Goal: Contribute content: Add original content to the website for others to see

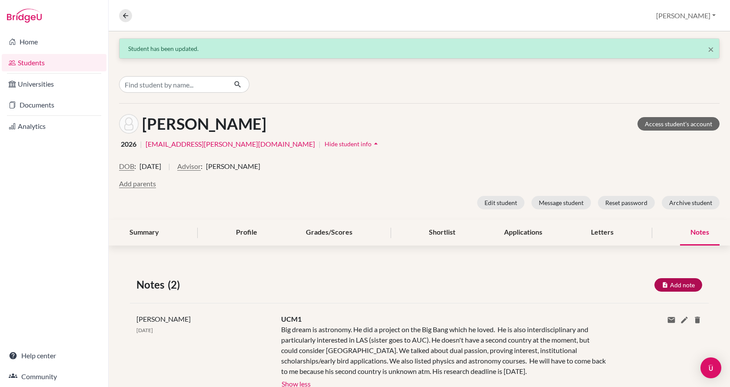
scroll to position [107, 0]
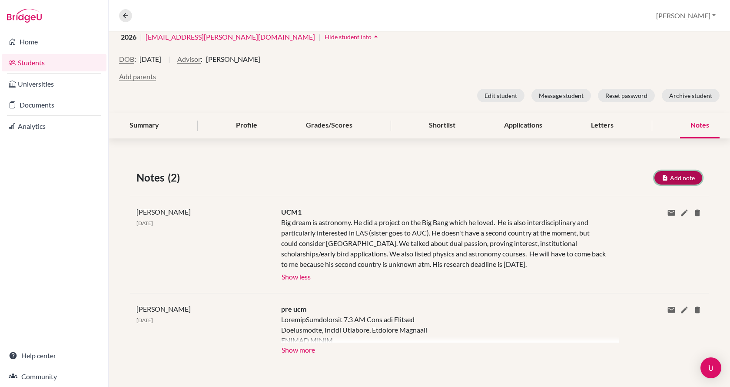
click at [671, 179] on button "Add note" at bounding box center [679, 177] width 48 height 13
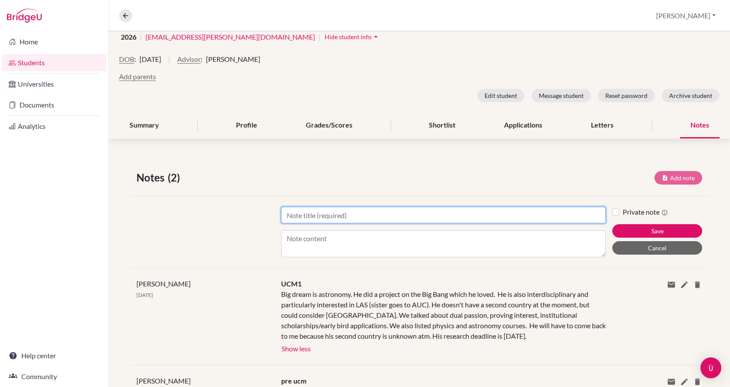
click at [413, 213] on input "Title" at bounding box center [443, 215] width 325 height 17
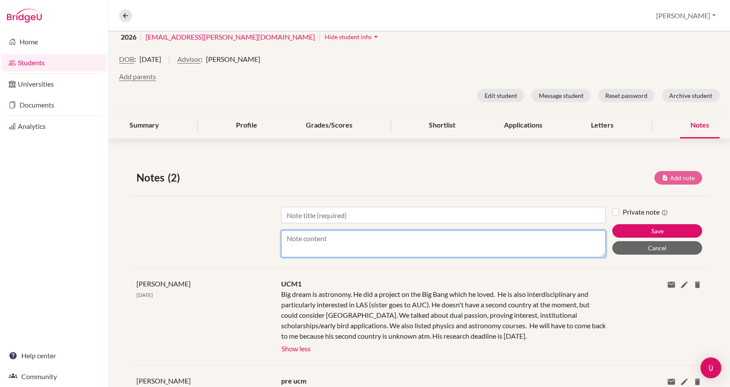
click at [393, 244] on textarea "Content" at bounding box center [443, 243] width 325 height 27
type textarea "Dietetics - Trinity, [GEOGRAPHIC_DATA], UCD."
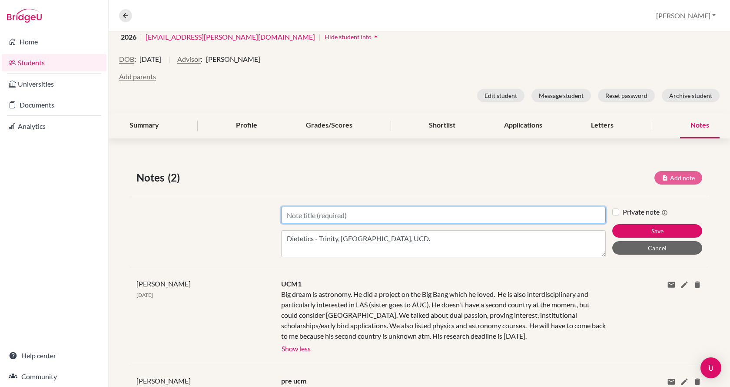
click at [328, 219] on input "Title" at bounding box center [443, 215] width 325 height 17
type input "UCM2"
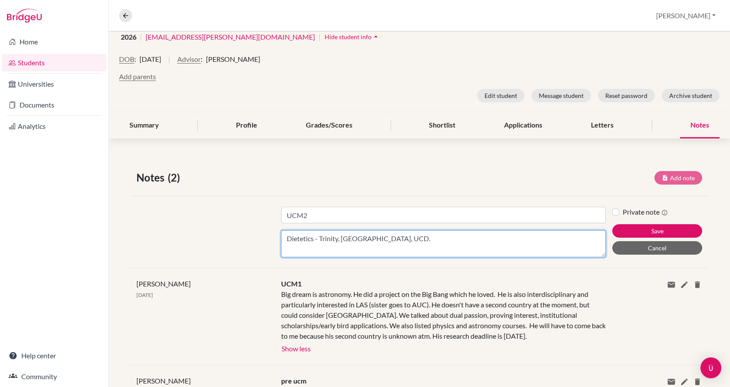
click at [401, 240] on textarea "Dietetics - Trinity, [GEOGRAPHIC_DATA], UCD." at bounding box center [443, 243] width 325 height 27
click at [416, 238] on textarea "Dietetics - Trinity, [GEOGRAPHIC_DATA], UCD." at bounding box center [443, 243] width 325 height 27
drag, startPoint x: 408, startPoint y: 238, endPoint x: 266, endPoint y: 234, distance: 142.7
click at [266, 234] on div "Title UCM2 Content Dietetics - Trinity, Maynooth, UCD. Private note Save Cancel" at bounding box center [419, 232] width 579 height 72
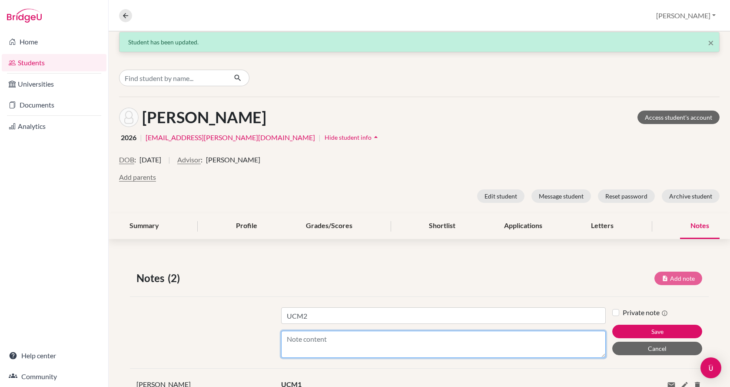
scroll to position [0, 0]
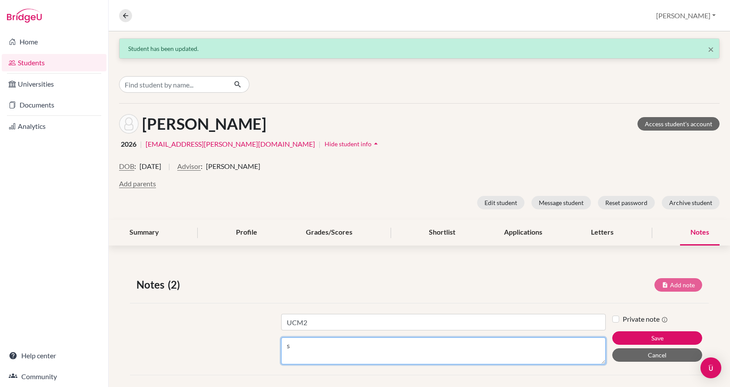
type textarea "s"
